Goal: Task Accomplishment & Management: Manage account settings

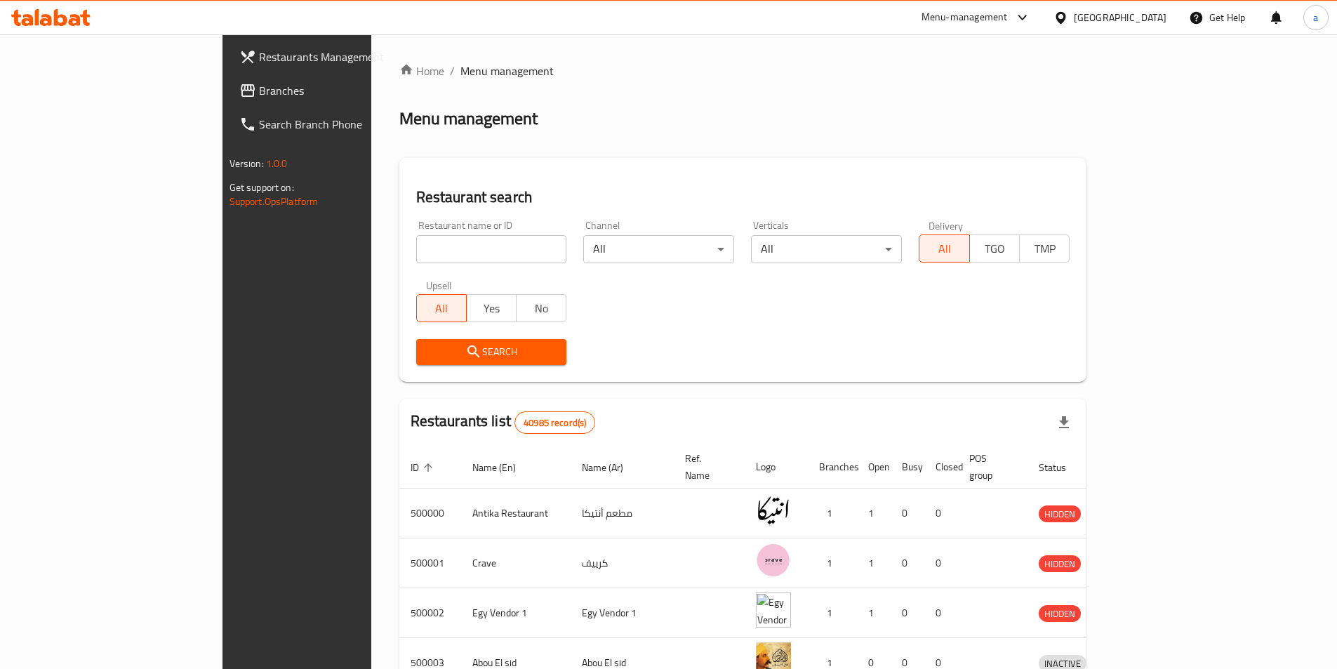
click at [259, 88] on span "Branches" at bounding box center [346, 90] width 175 height 17
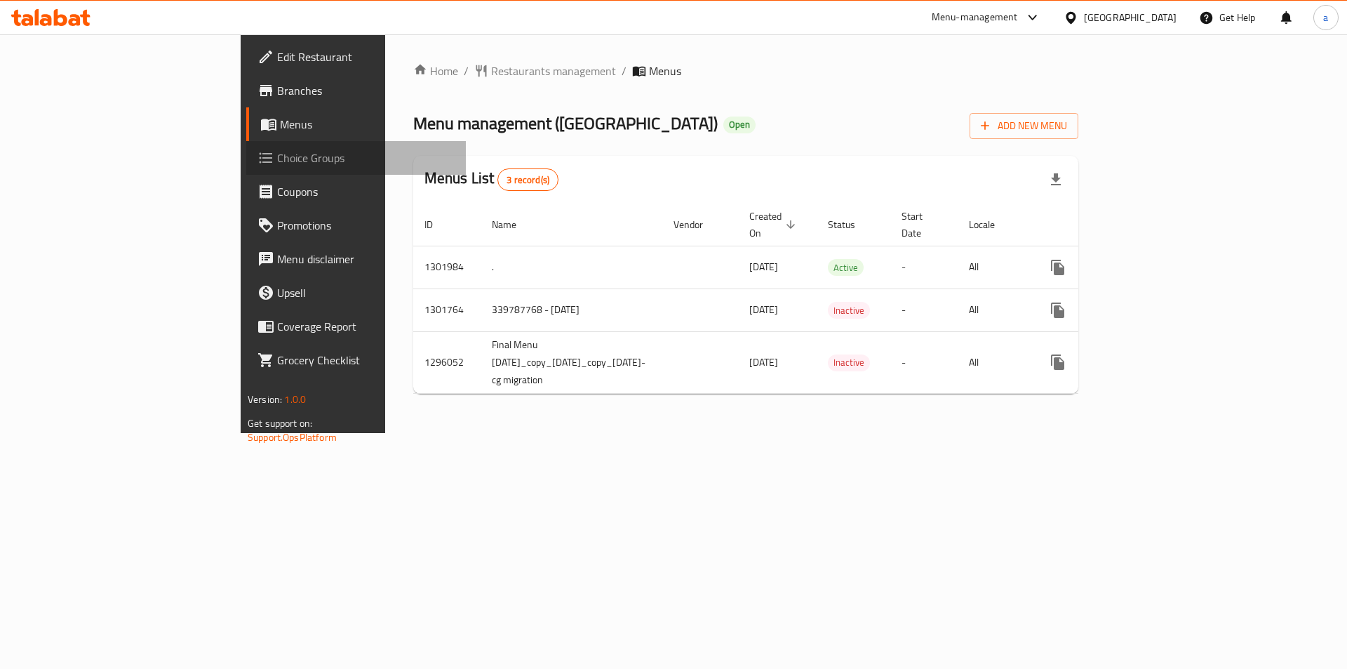
click at [277, 163] on span "Choice Groups" at bounding box center [366, 157] width 178 height 17
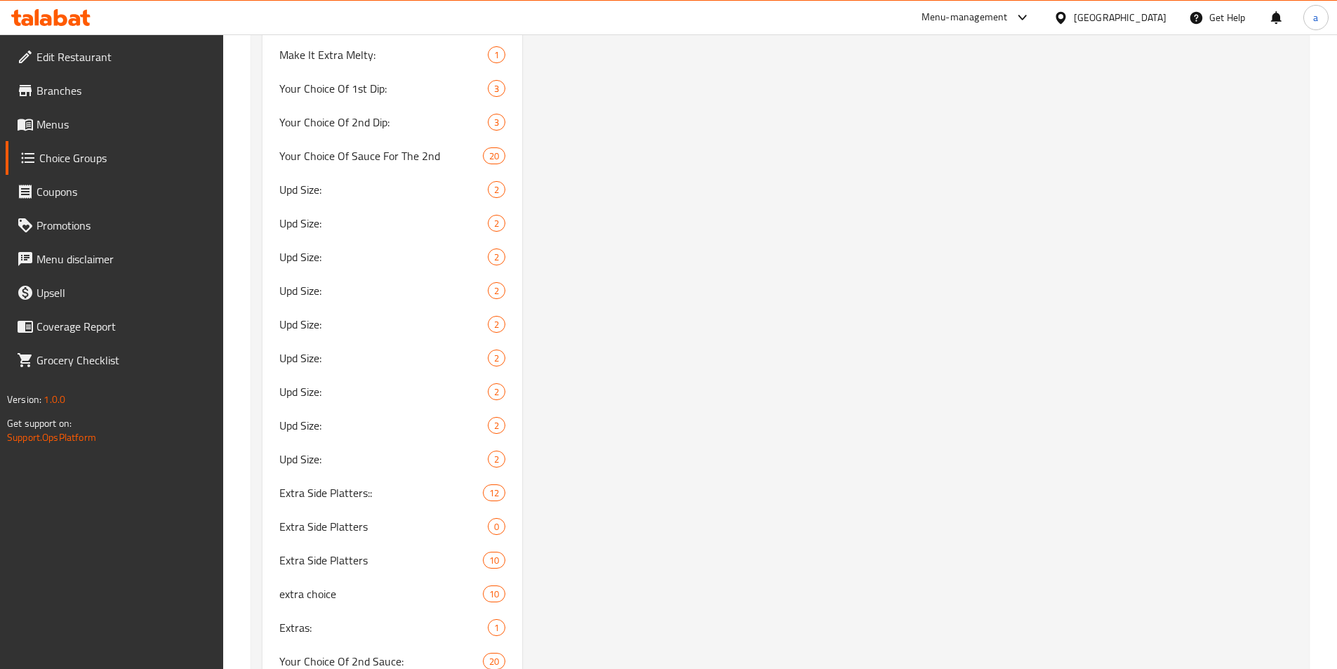
scroll to position [3508, 0]
click at [388, 187] on span "Upd Size:" at bounding box center [362, 188] width 167 height 17
type input "Upd Size:"
type input "حجم أعلي"
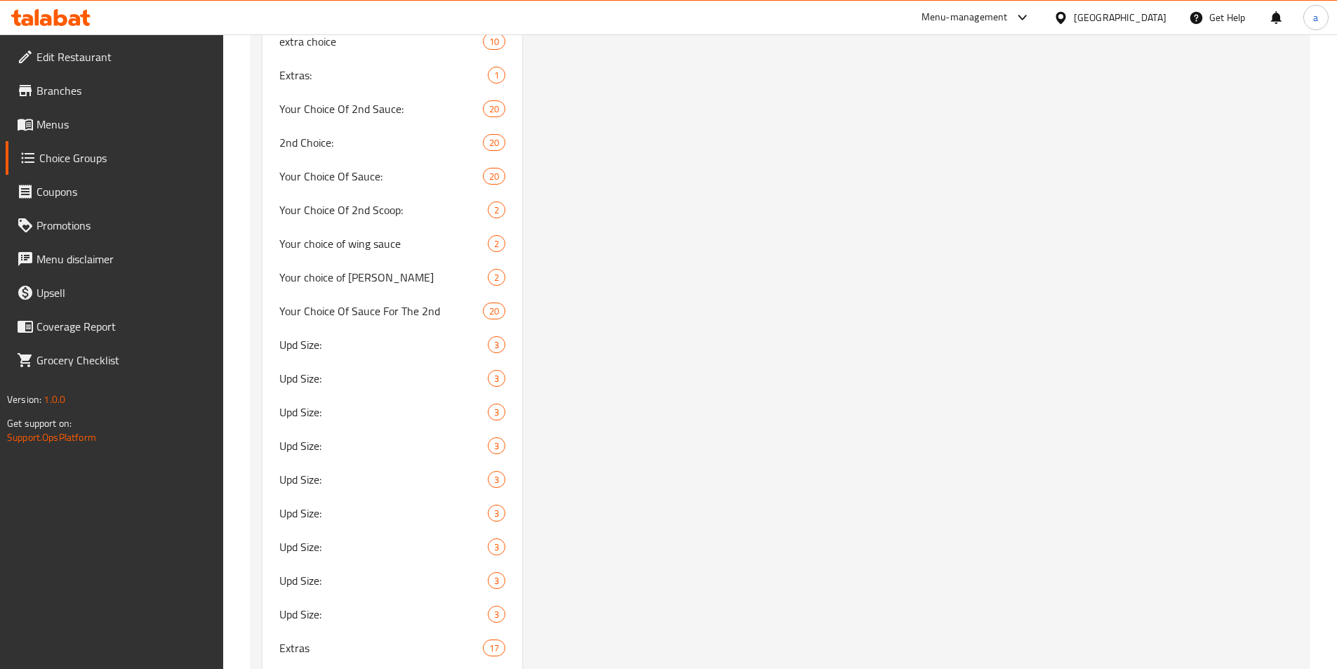
scroll to position [4070, 0]
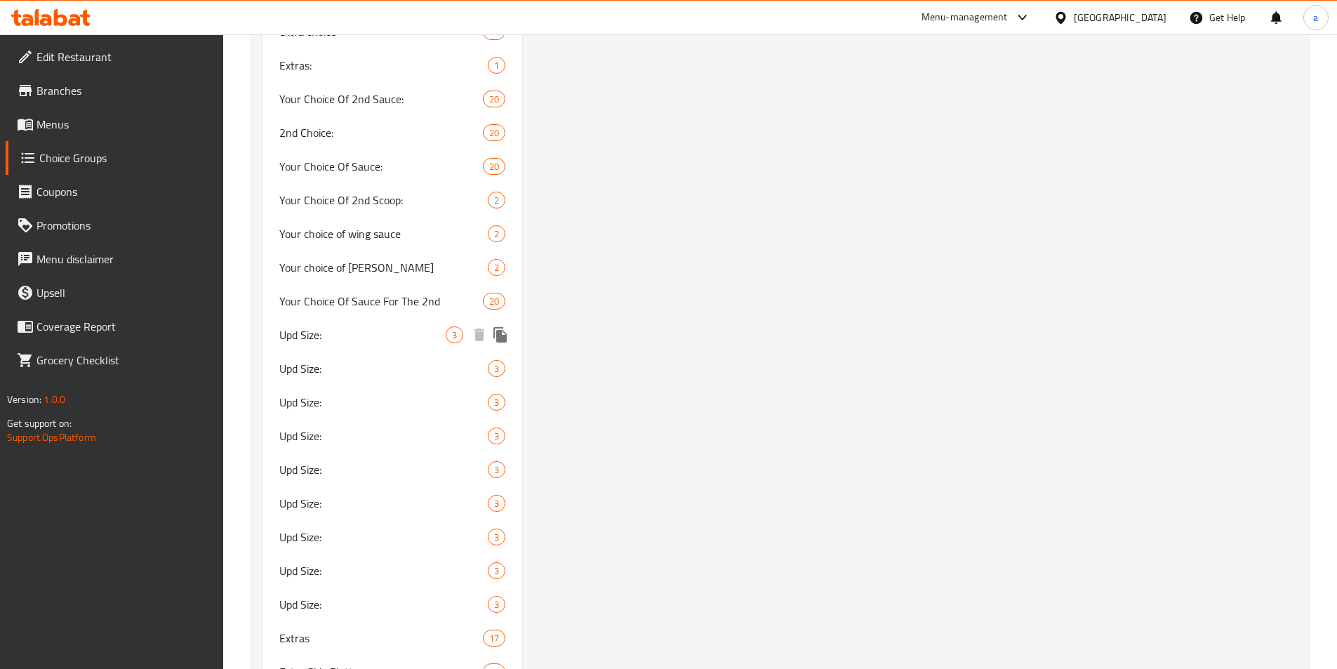
click at [356, 336] on span "Upd Size:" at bounding box center [362, 334] width 167 height 17
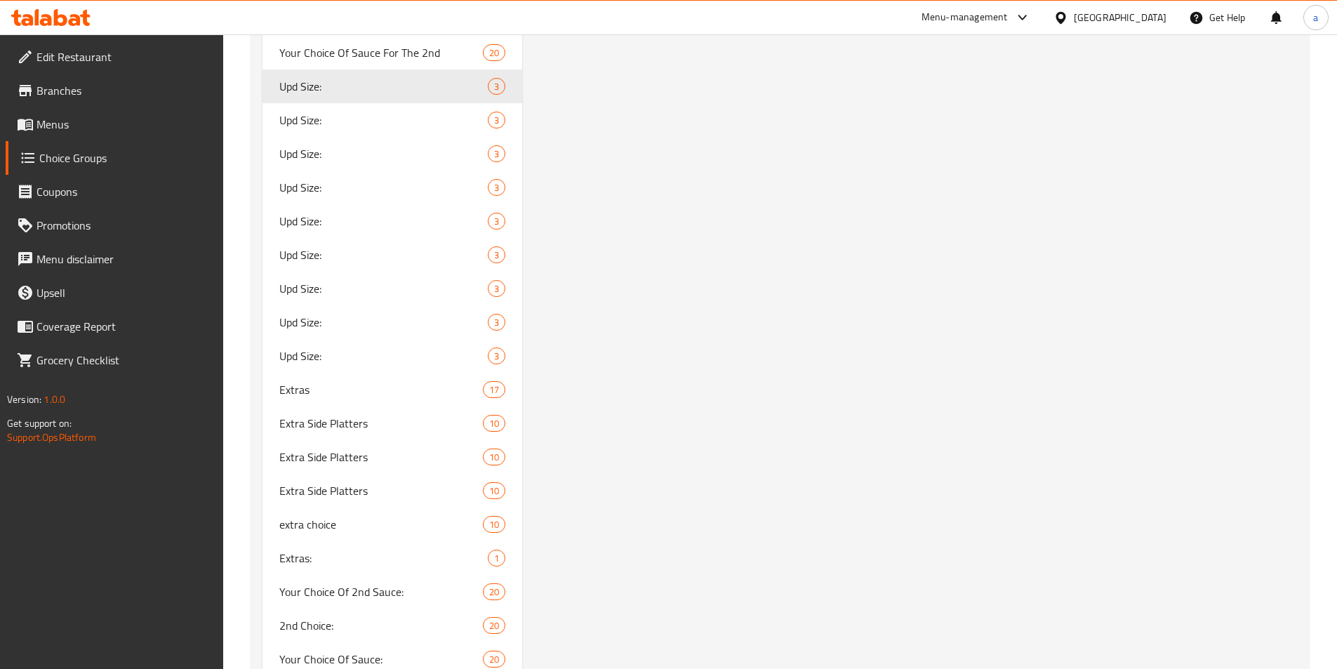
scroll to position [4350, 0]
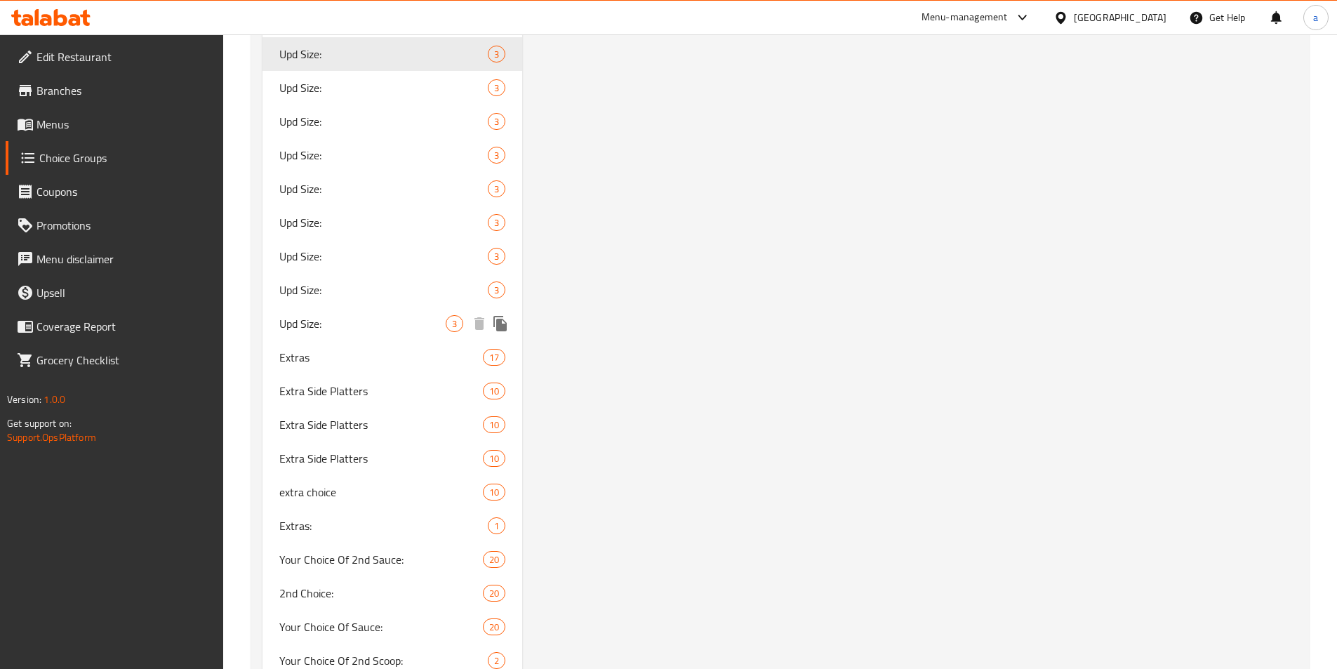
click at [320, 330] on span "Upd Size:" at bounding box center [362, 323] width 167 height 17
type input "1"
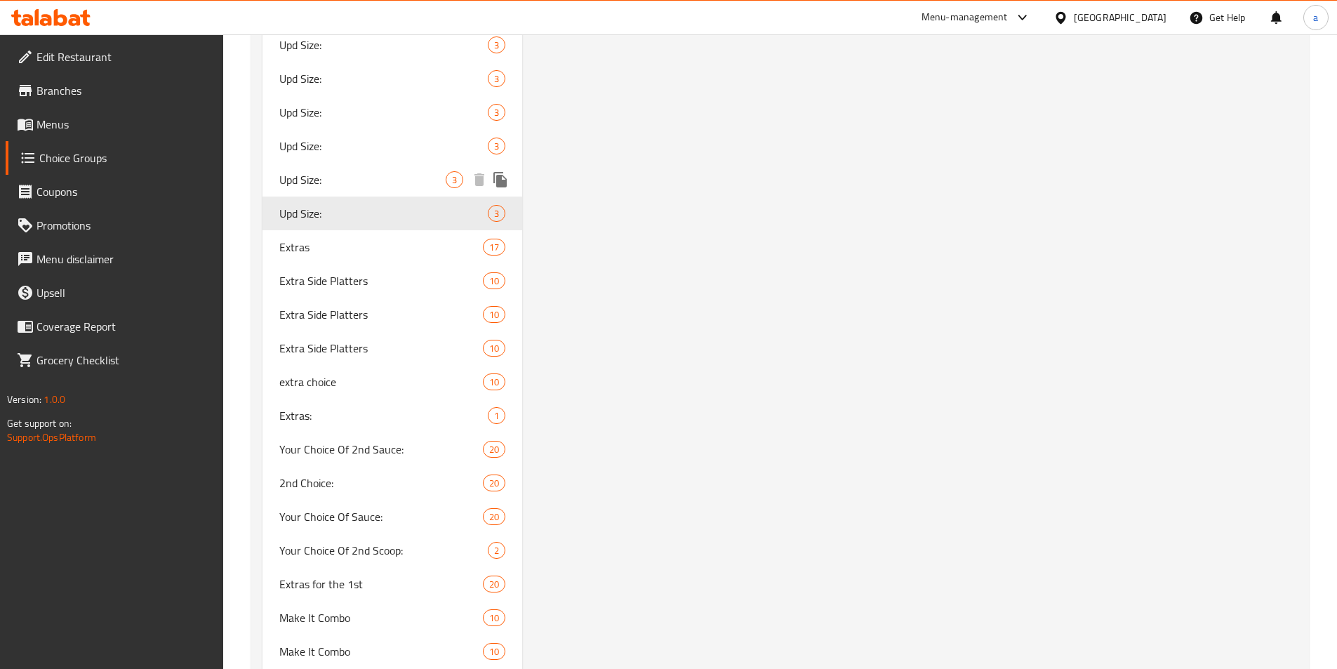
scroll to position [4485, 0]
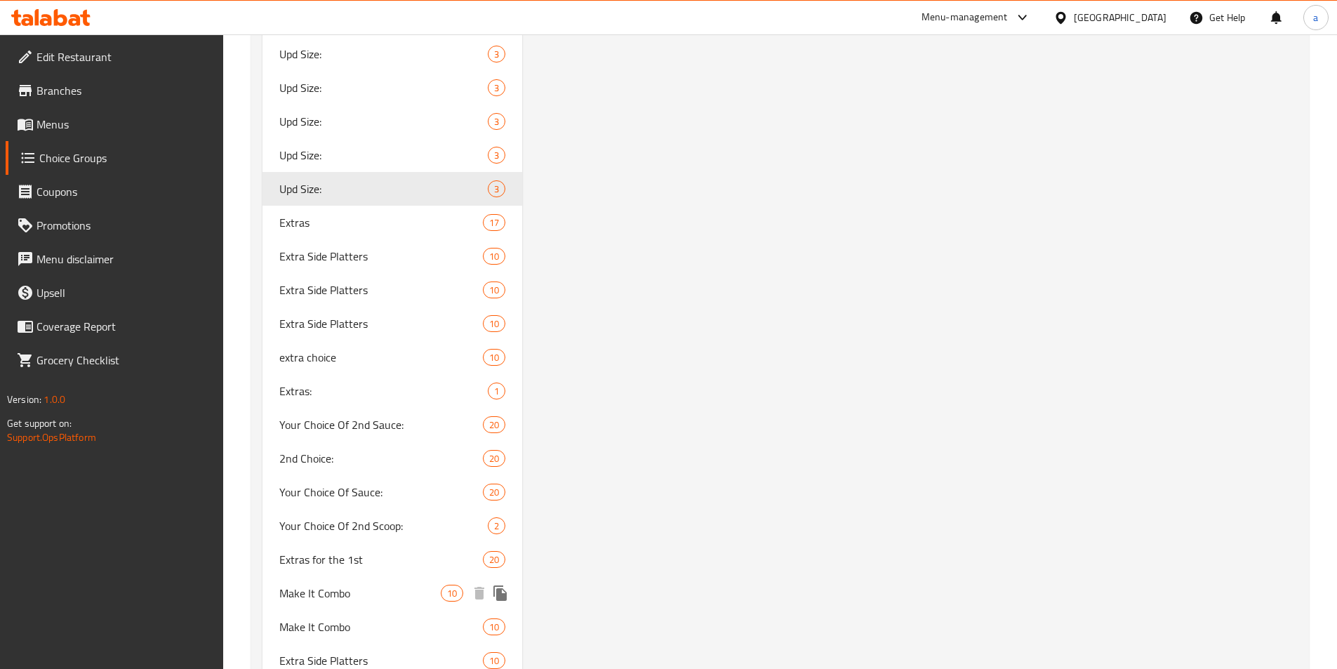
click at [385, 596] on span "Make It Combo" at bounding box center [360, 592] width 162 height 17
type input "Make It Combo"
type input "إجعلها كومبو"
type input "0"
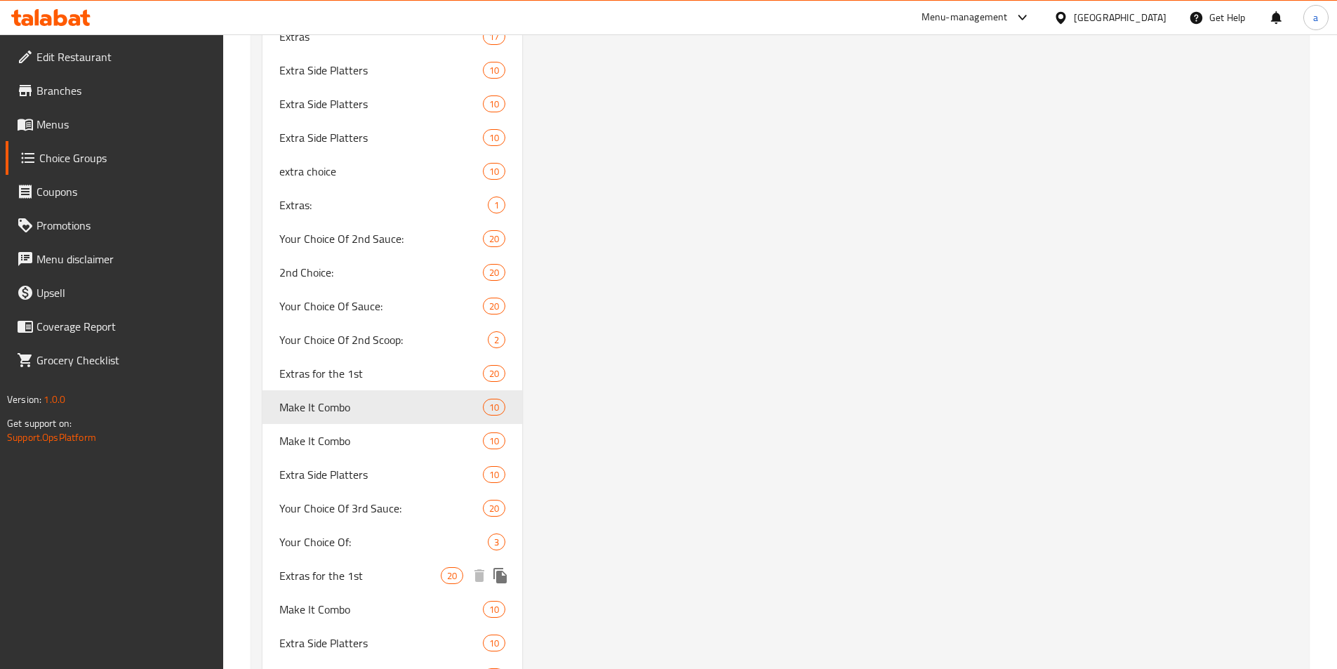
scroll to position [4695, 0]
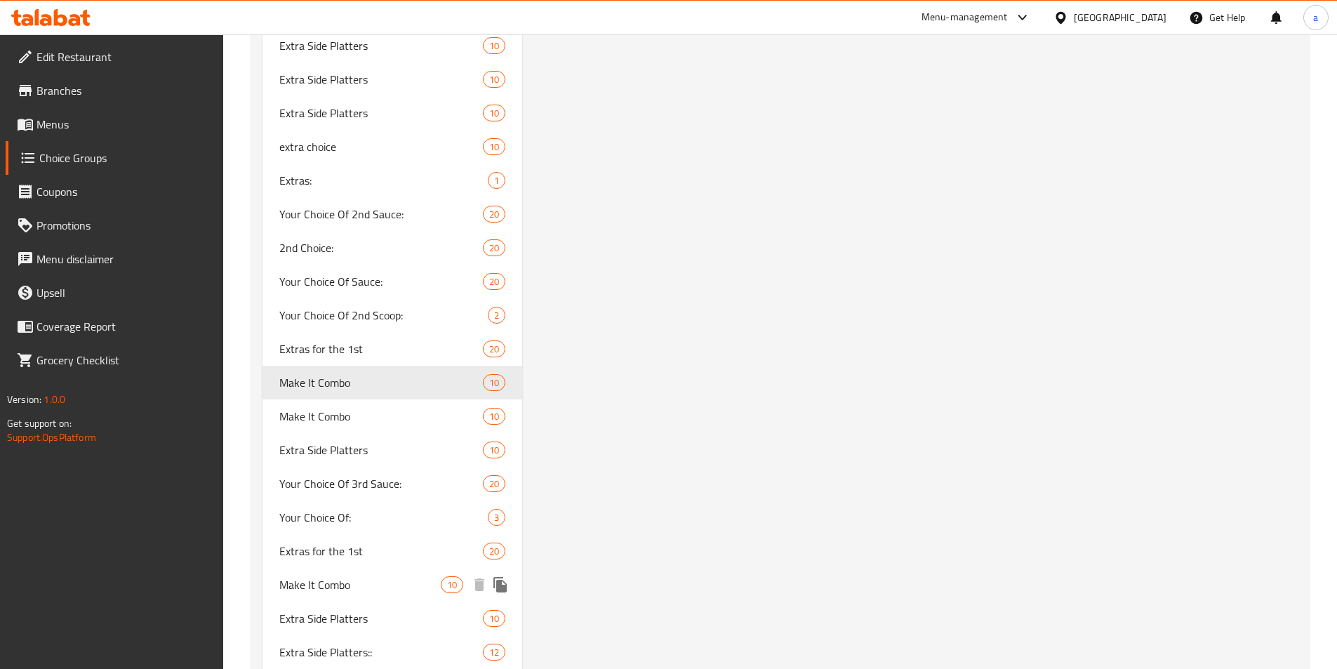
click at [335, 585] on span "Make It Combo" at bounding box center [360, 584] width 162 height 17
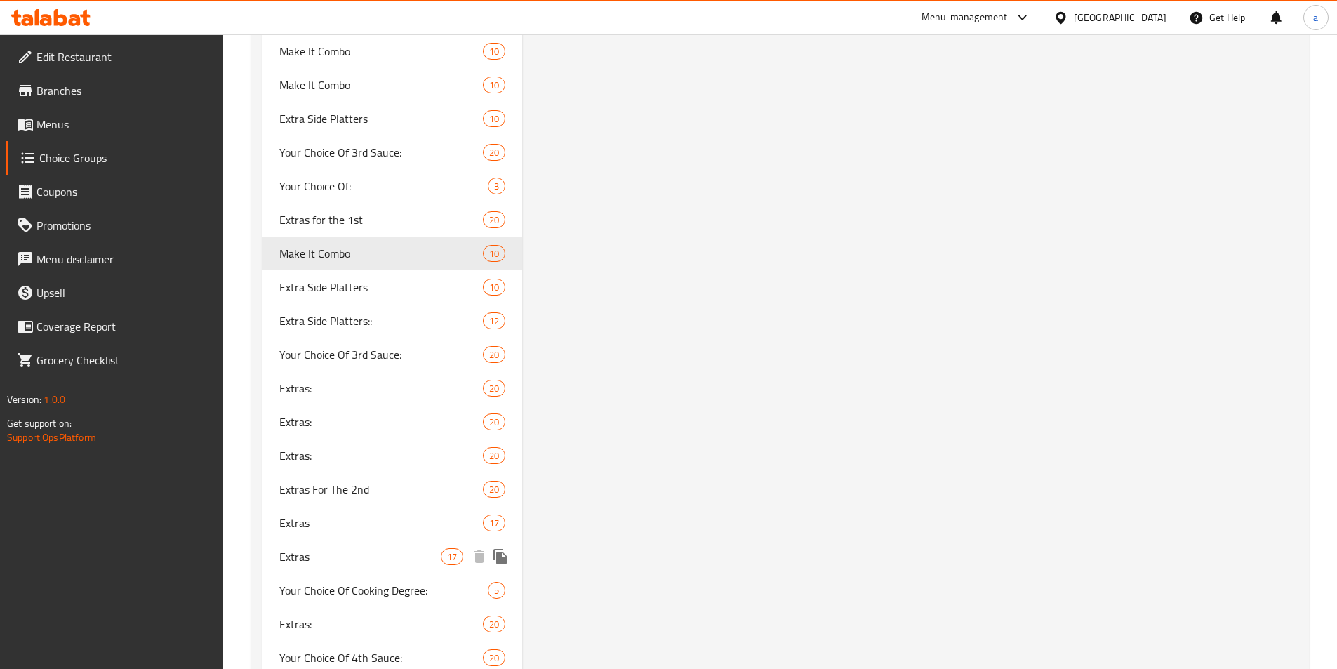
scroll to position [5052, 0]
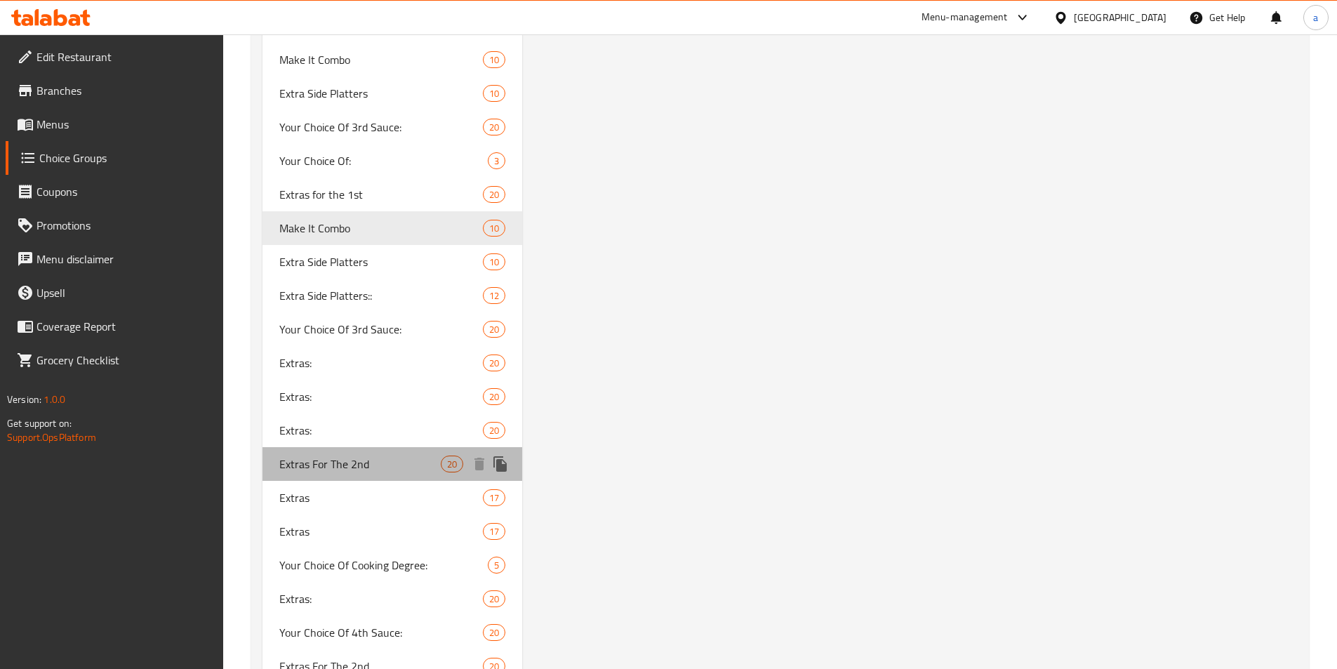
click at [349, 457] on span "Extras For The 2nd" at bounding box center [360, 463] width 162 height 17
type input "Extras For The 2nd"
type input "الاضافات للثاني"
type input "0"
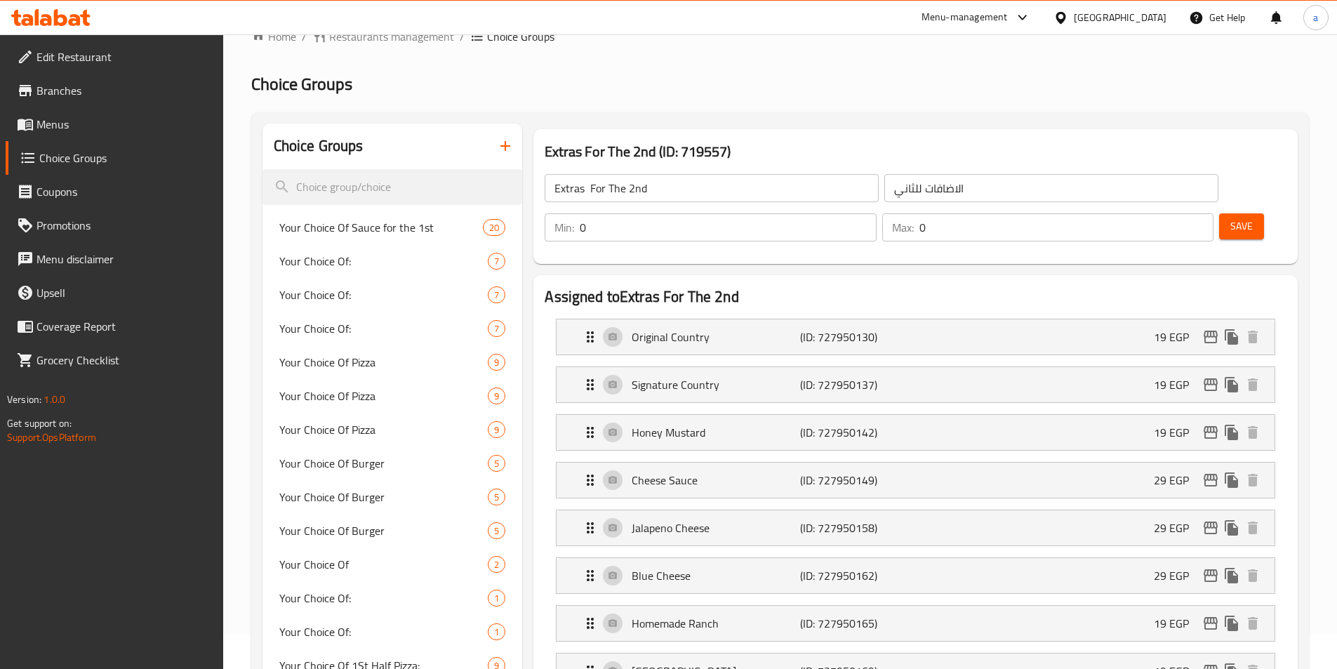
scroll to position [7, 0]
